Goal: Task Accomplishment & Management: Manage account settings

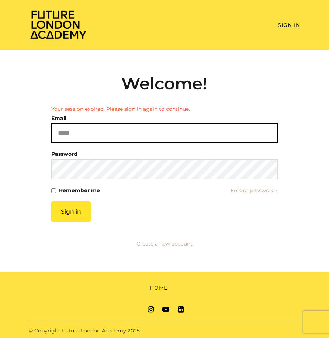
click at [96, 123] on input "Email" at bounding box center [164, 133] width 226 height 20
type input "**********"
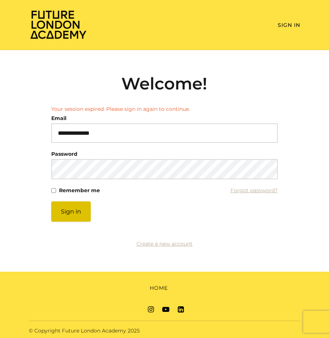
click at [80, 206] on button "Sign in" at bounding box center [70, 212] width 39 height 20
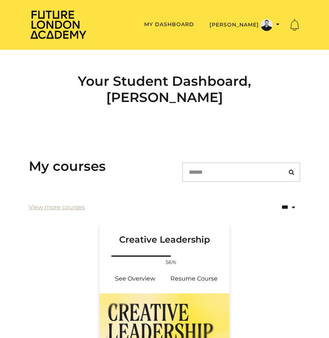
click at [166, 300] on img at bounding box center [164, 332] width 130 height 76
